Goal: Find contact information: Find contact information

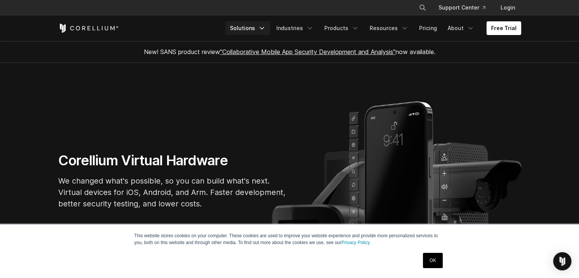
click at [248, 29] on link "Solutions" at bounding box center [247, 28] width 45 height 14
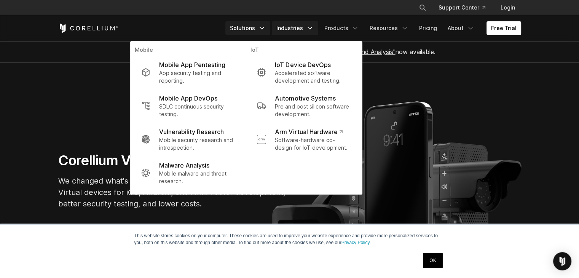
click at [307, 27] on link "Industries" at bounding box center [295, 28] width 46 height 14
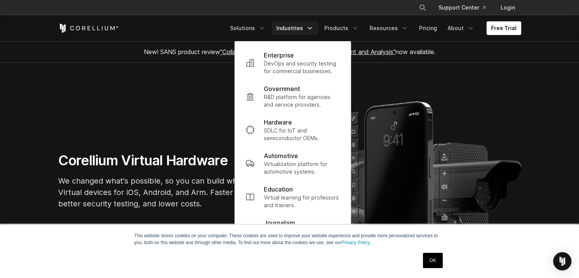
click at [426, 262] on link "OK" at bounding box center [432, 260] width 19 height 15
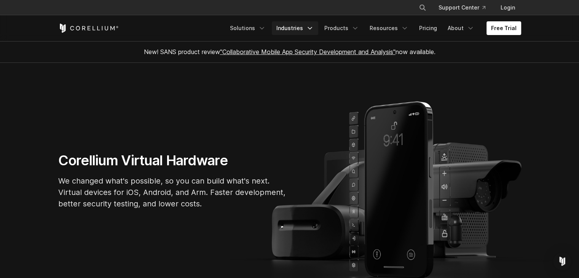
click at [303, 32] on link "Industries" at bounding box center [295, 28] width 46 height 14
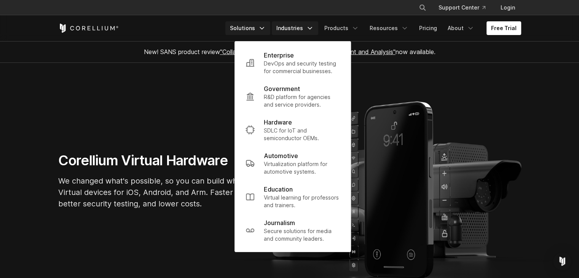
click at [252, 26] on link "Solutions" at bounding box center [247, 28] width 45 height 14
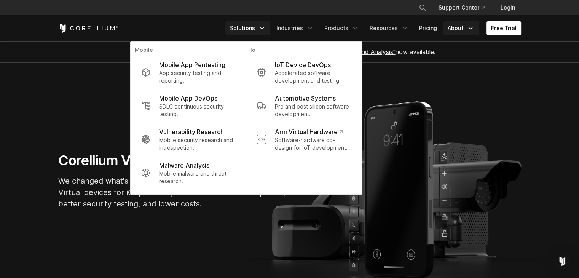
click at [458, 29] on link "About" at bounding box center [461, 28] width 36 height 14
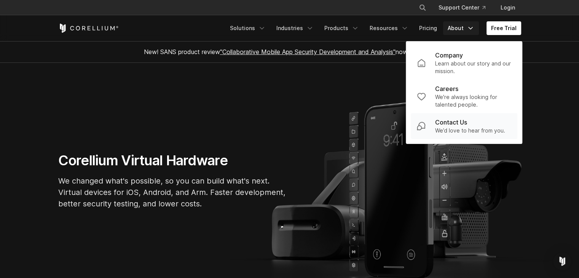
click at [455, 118] on p "Contact Us" at bounding box center [451, 122] width 32 height 9
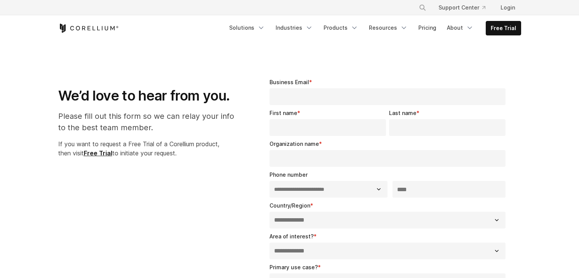
select select "**"
